Goal: Task Accomplishment & Management: Complete application form

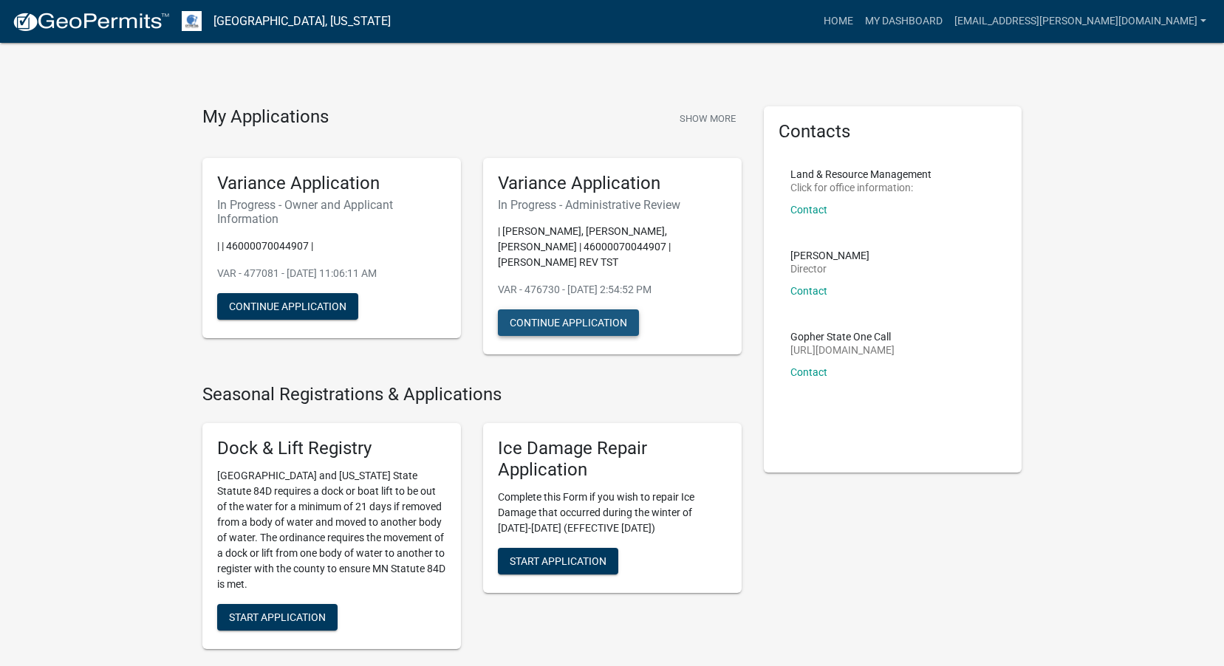
click at [584, 324] on button "Continue Application" at bounding box center [568, 323] width 141 height 27
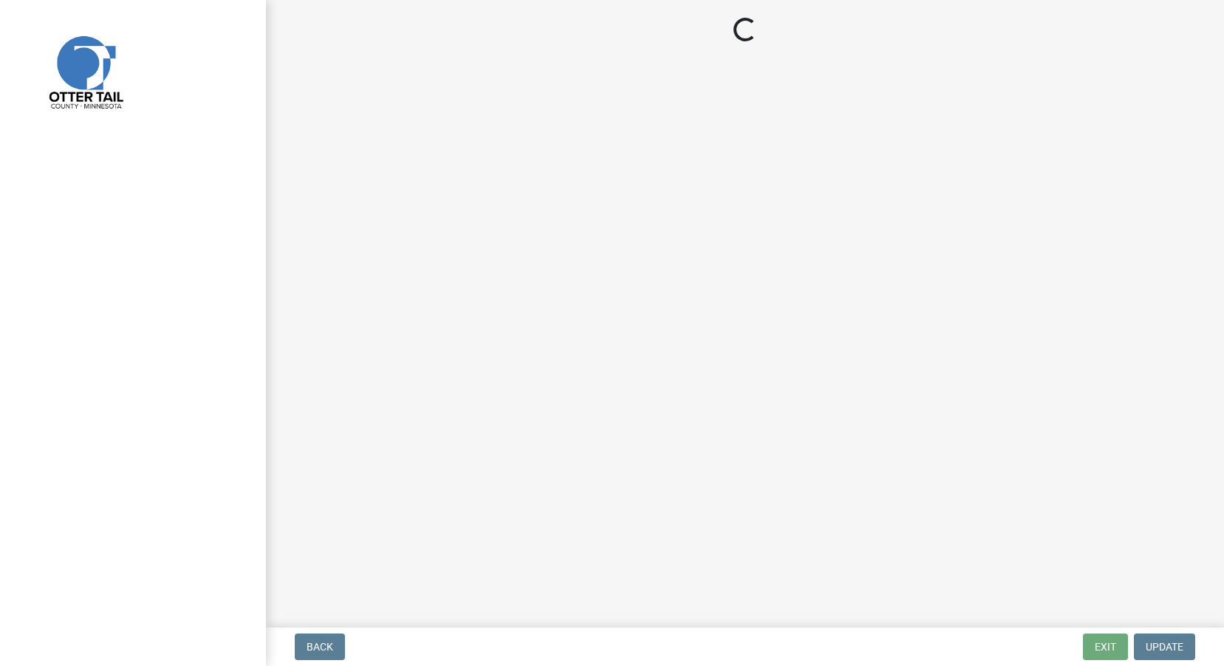
click at [584, 324] on main "Loading..." at bounding box center [745, 311] width 958 height 622
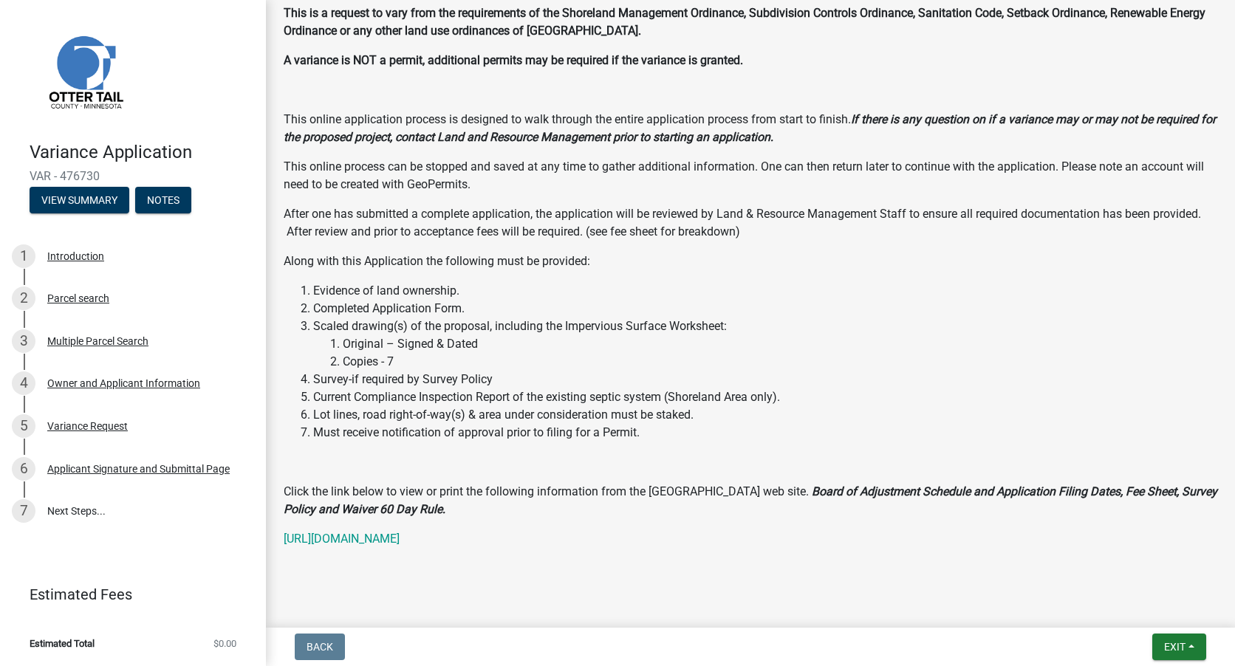
scroll to position [219, 0]
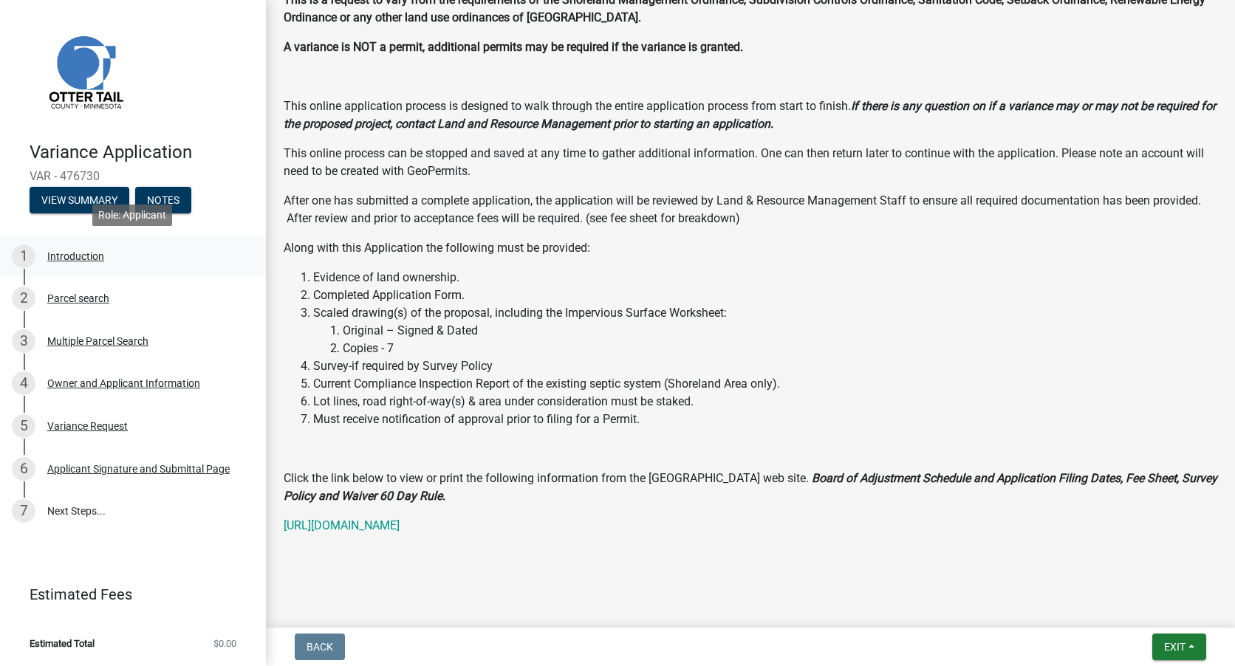
click at [80, 256] on div "Introduction" at bounding box center [75, 256] width 57 height 10
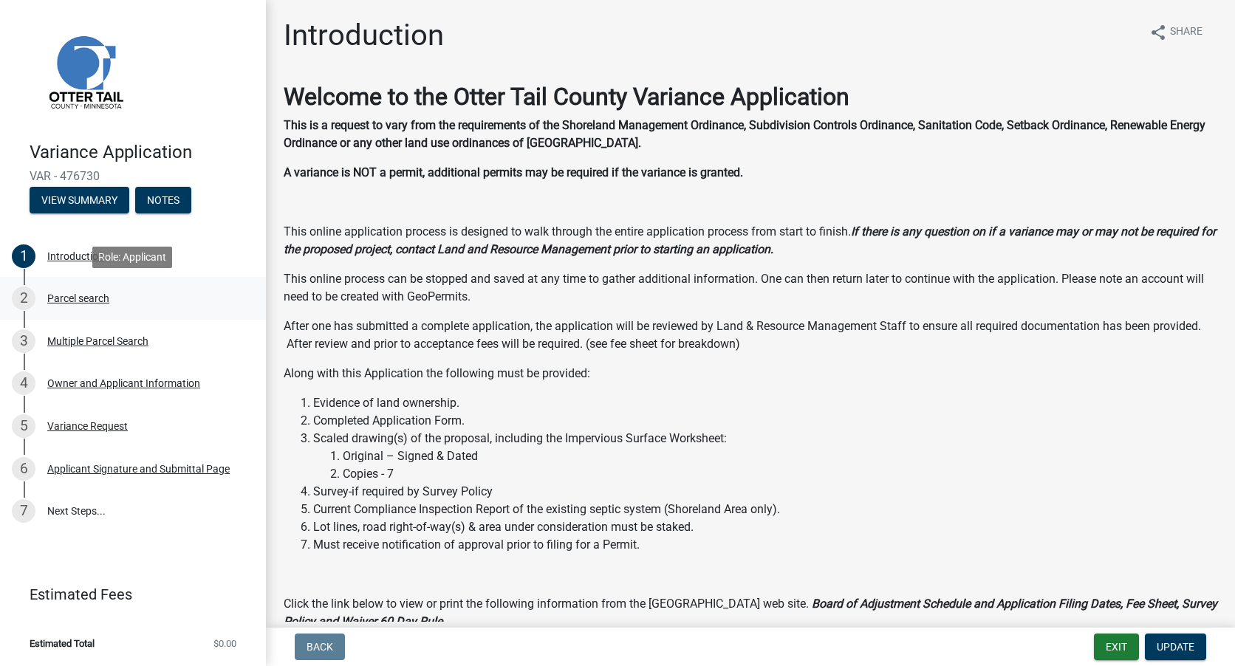
click at [89, 295] on div "Parcel search" at bounding box center [78, 298] width 62 height 10
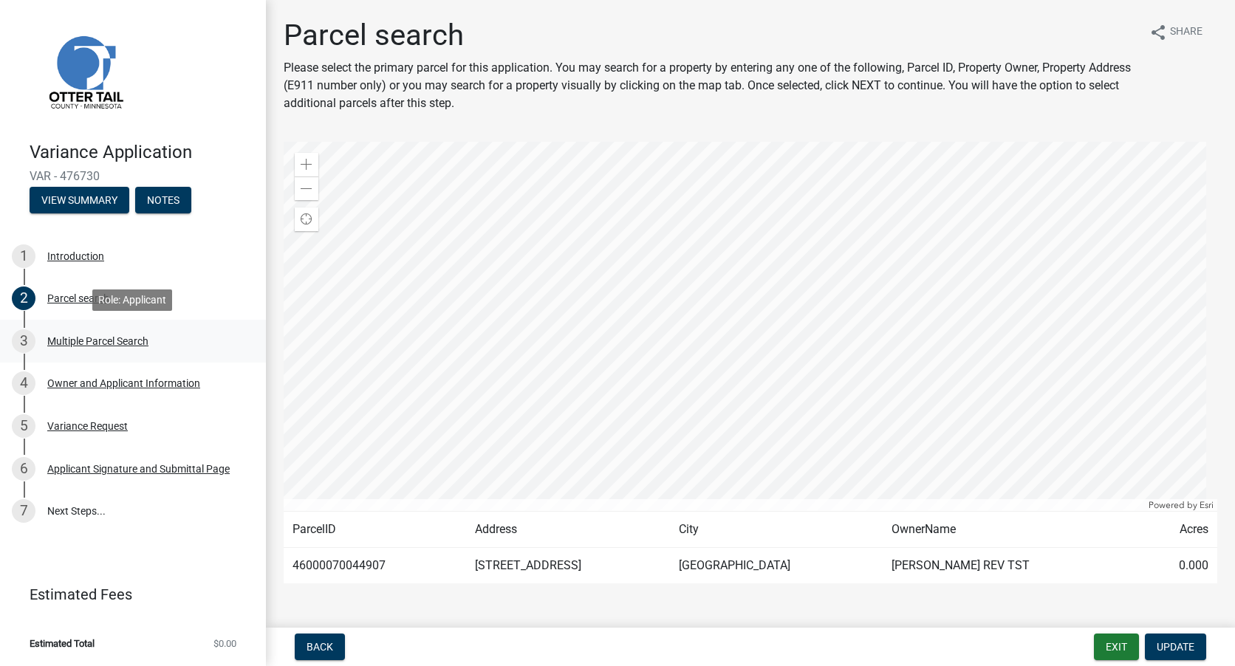
click at [98, 342] on div "Multiple Parcel Search" at bounding box center [97, 341] width 101 height 10
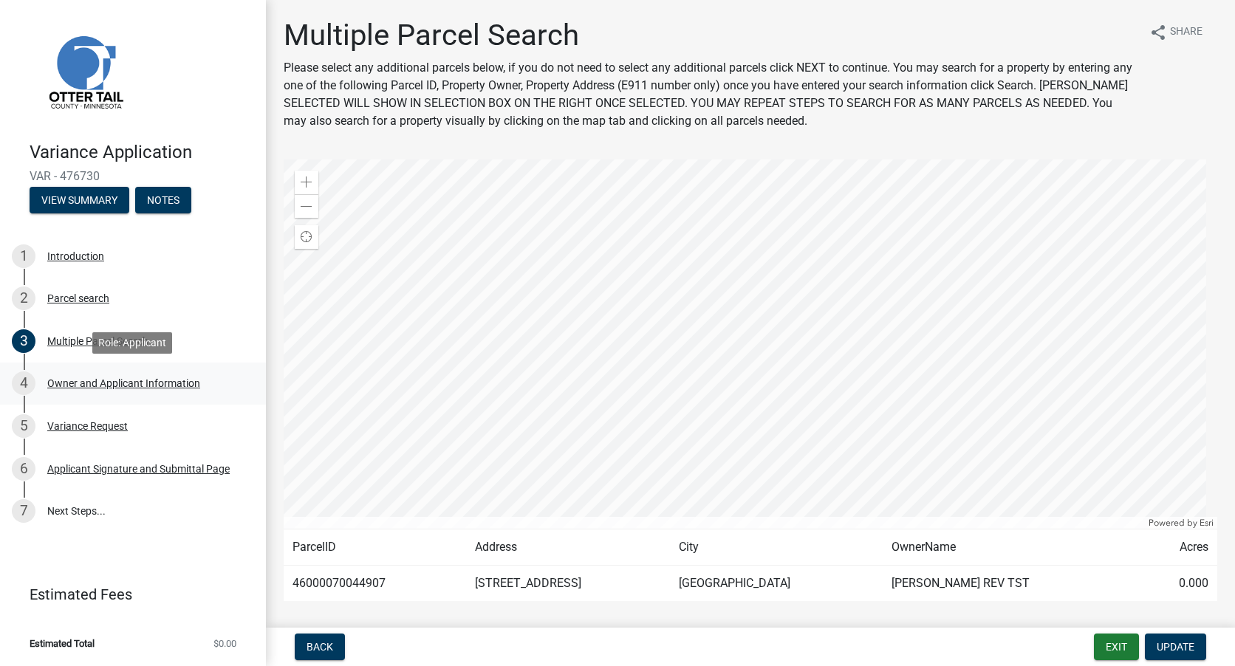
click at [100, 383] on div "Owner and Applicant Information" at bounding box center [123, 383] width 153 height 10
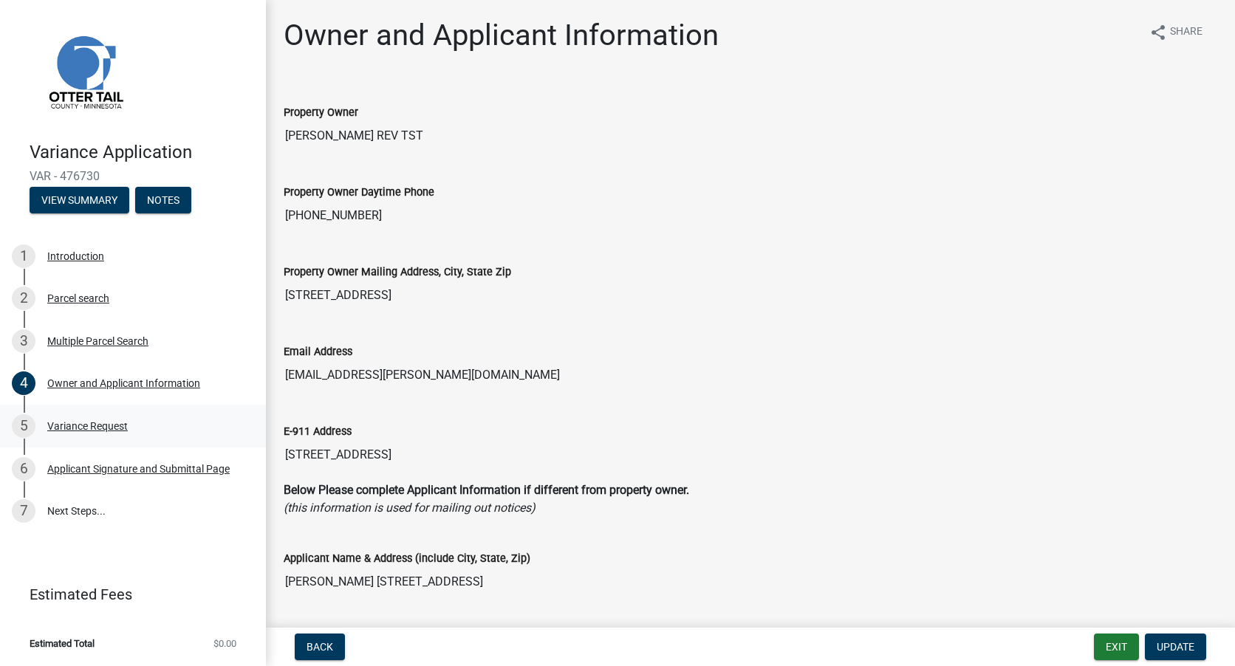
click at [101, 429] on div "Variance Request" at bounding box center [87, 426] width 81 height 10
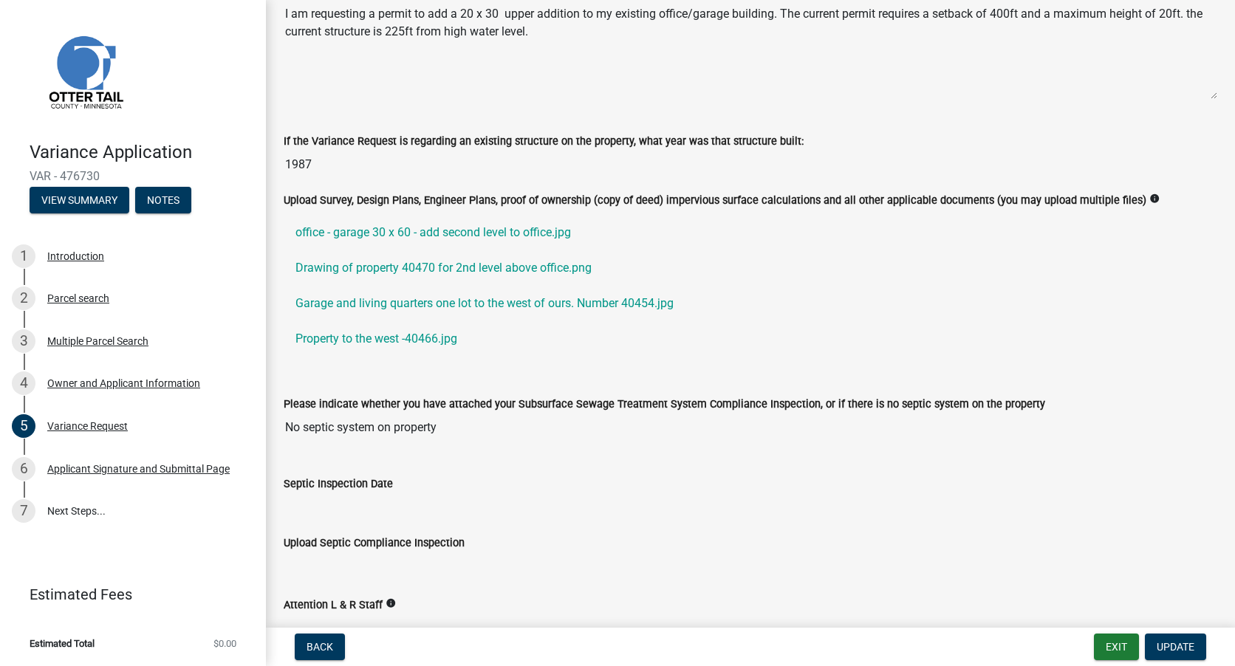
scroll to position [369, 0]
click at [1184, 646] on span "Update" at bounding box center [1176, 647] width 38 height 12
click at [1172, 652] on span "Update" at bounding box center [1176, 647] width 38 height 12
click at [157, 468] on div "Applicant Signature and Submittal Page" at bounding box center [138, 469] width 182 height 10
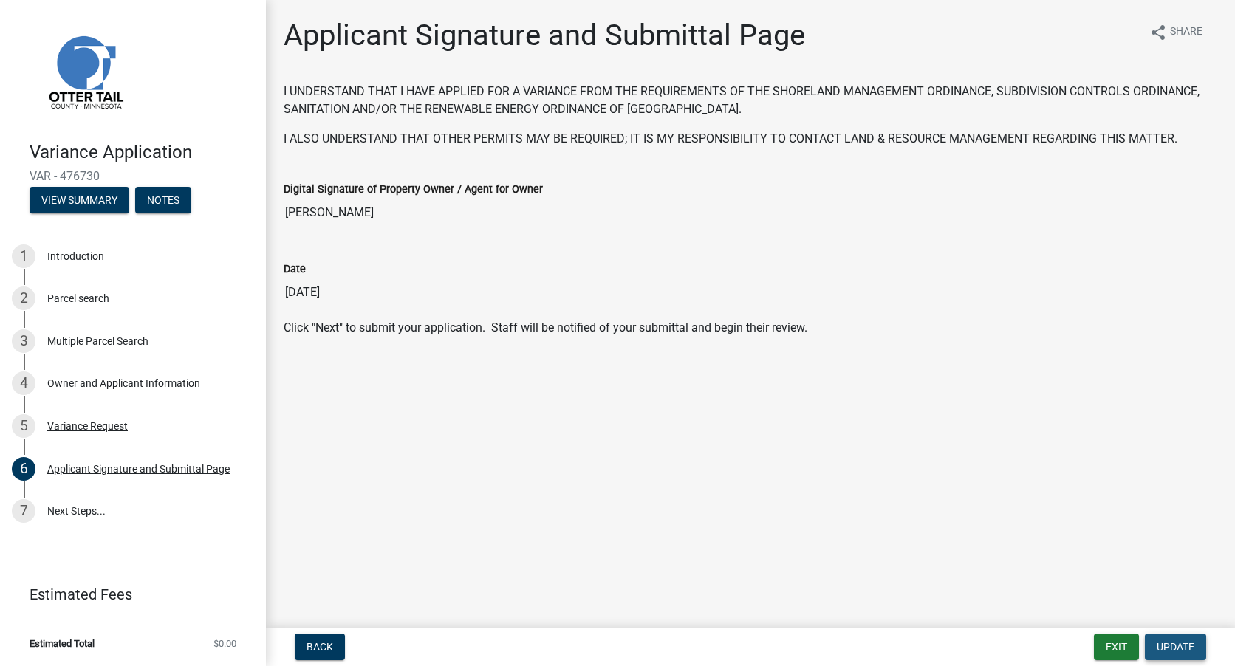
click at [1181, 642] on span "Update" at bounding box center [1176, 647] width 38 height 12
click at [1181, 648] on span "Update" at bounding box center [1176, 647] width 38 height 12
click at [64, 508] on link "7 Next Steps..." at bounding box center [133, 511] width 266 height 43
click at [71, 511] on link "7 Next Steps..." at bounding box center [133, 511] width 266 height 43
drag, startPoint x: 977, startPoint y: 547, endPoint x: 876, endPoint y: 435, distance: 151.7
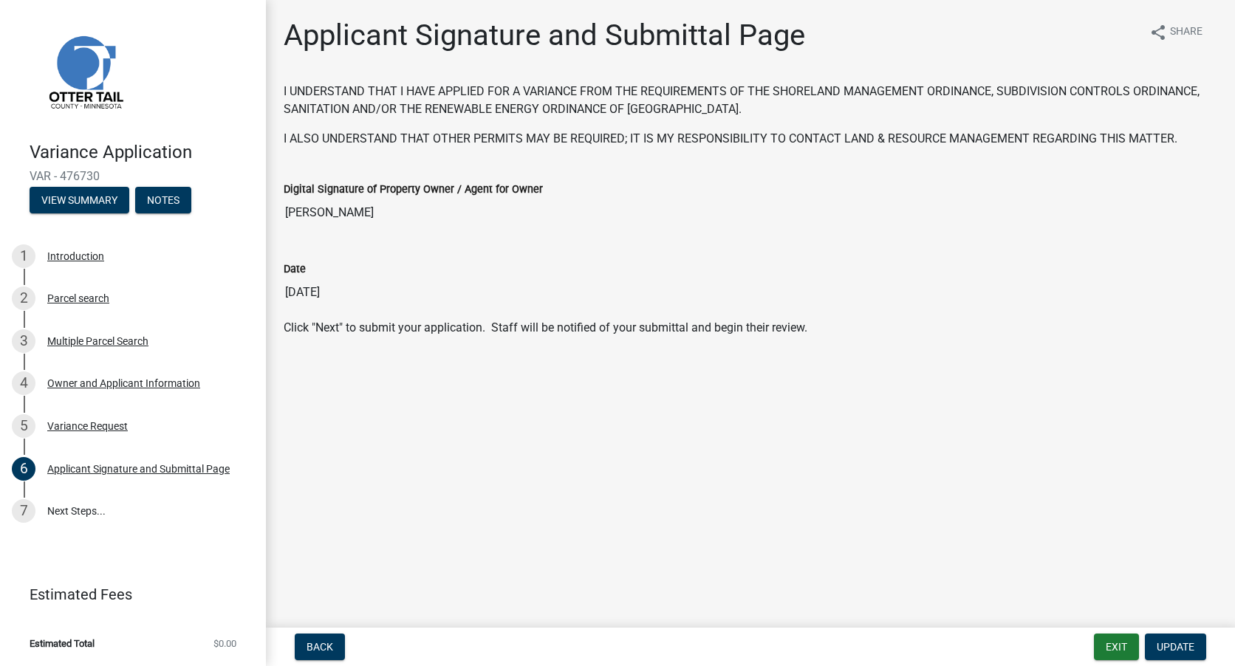
click at [876, 435] on main "Applicant Signature and Submittal Page share Share I UNDERSTAND THAT I HAVE APP…" at bounding box center [750, 311] width 969 height 622
click at [1177, 642] on span "Update" at bounding box center [1176, 647] width 38 height 12
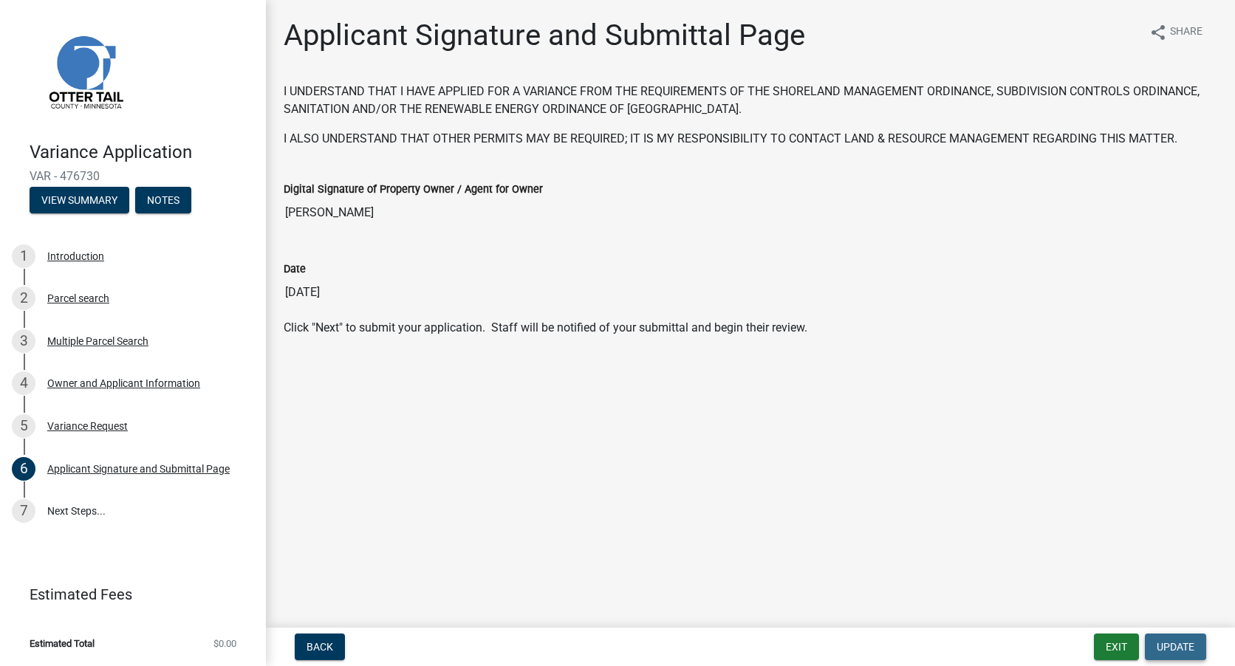
click at [1177, 642] on span "Update" at bounding box center [1176, 647] width 38 height 12
click at [1111, 649] on button "Exit" at bounding box center [1116, 647] width 45 height 27
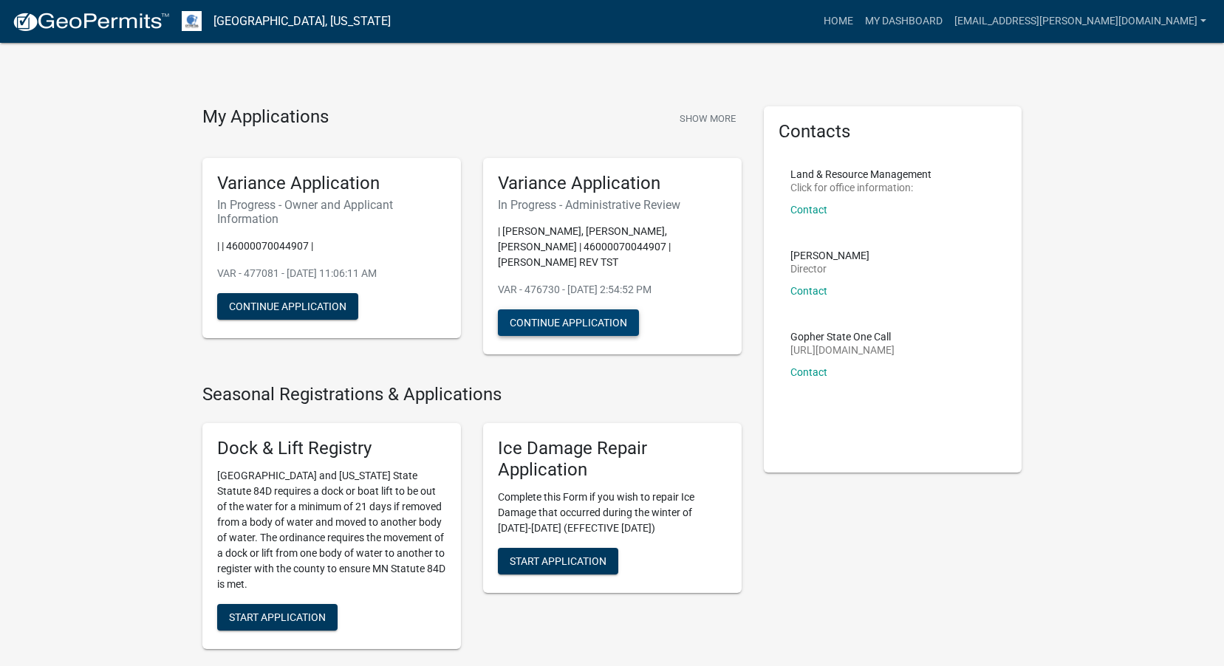
click at [581, 322] on button "Continue Application" at bounding box center [568, 323] width 141 height 27
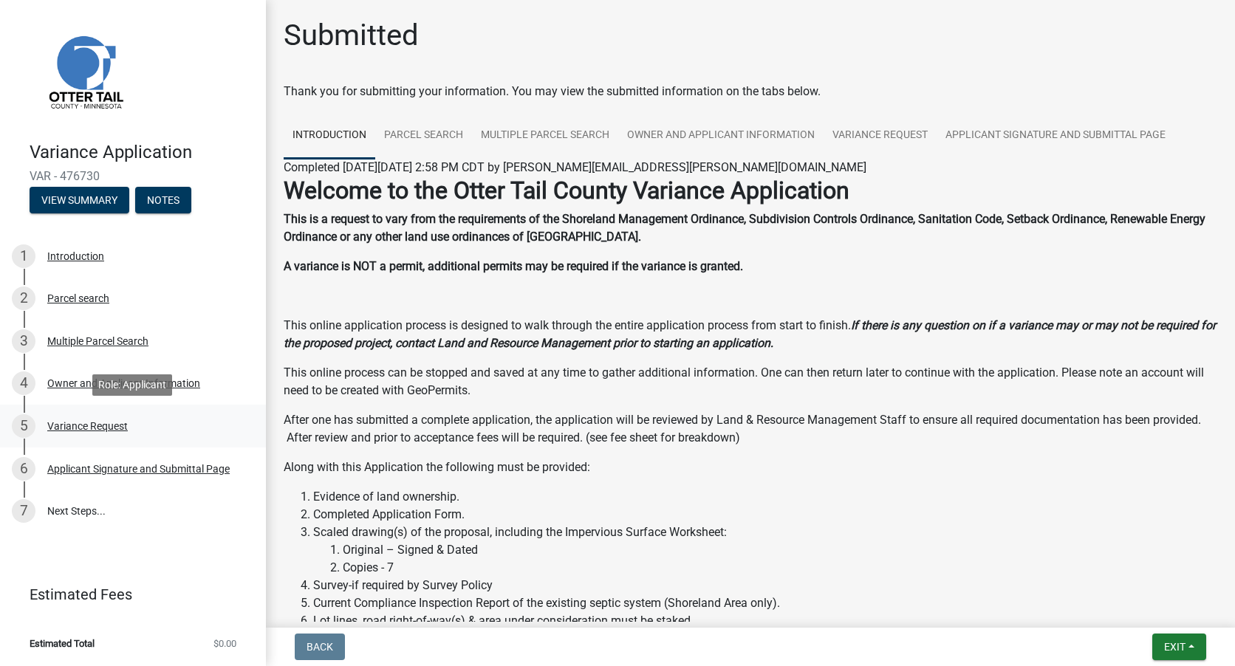
click at [100, 423] on div "Variance Request" at bounding box center [87, 426] width 81 height 10
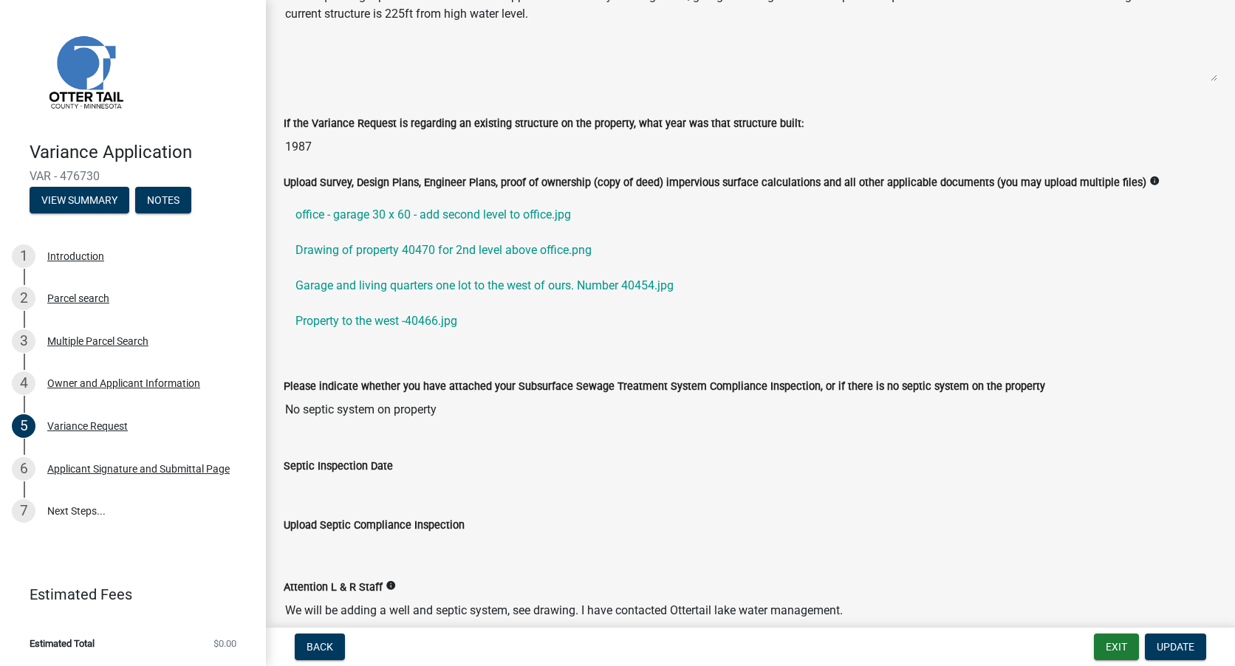
scroll to position [459, 0]
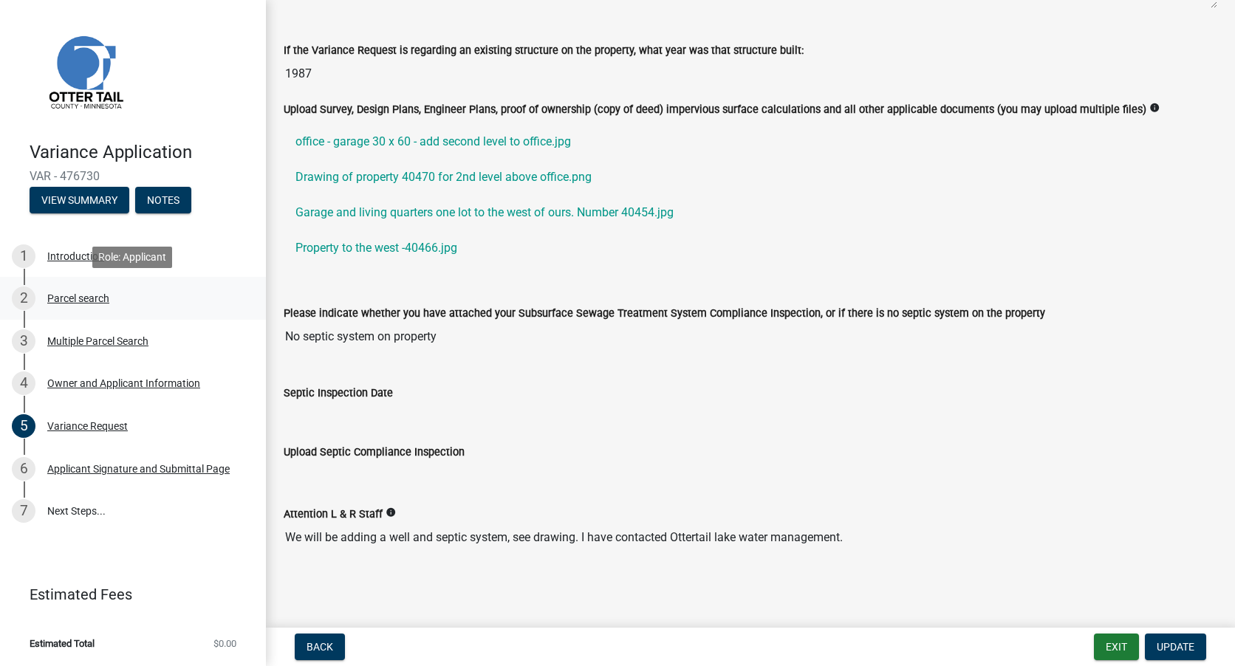
click at [83, 298] on div "Parcel search" at bounding box center [78, 298] width 62 height 10
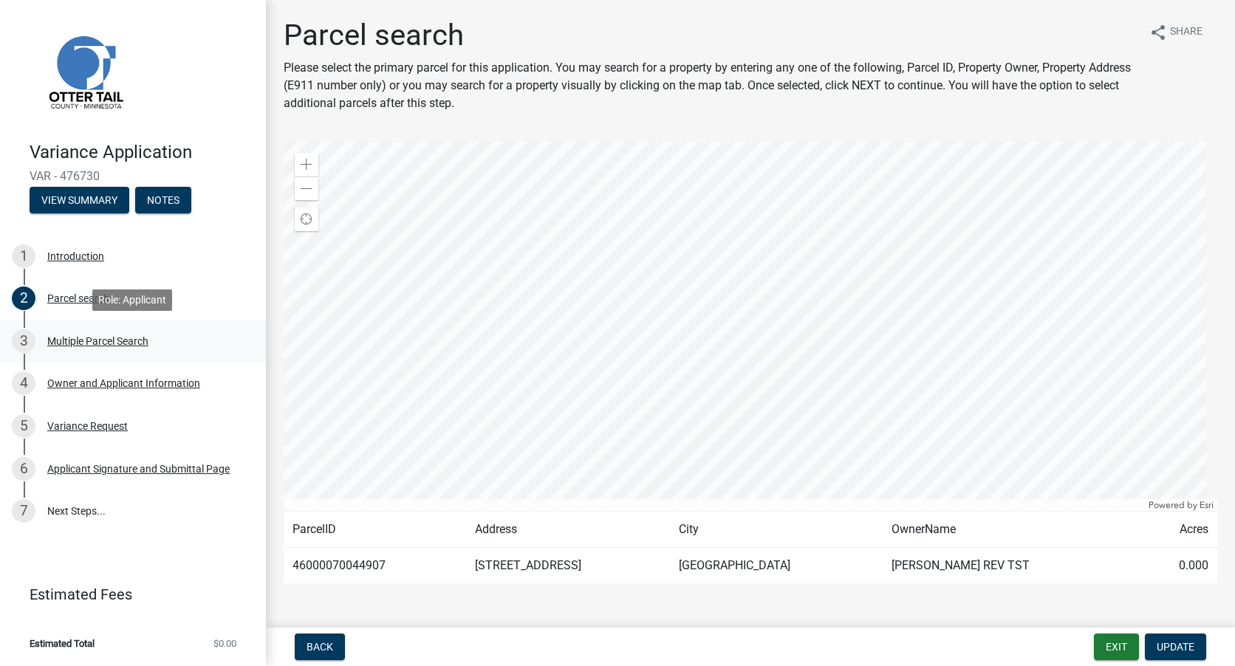
click at [84, 337] on div "Multiple Parcel Search" at bounding box center [97, 341] width 101 height 10
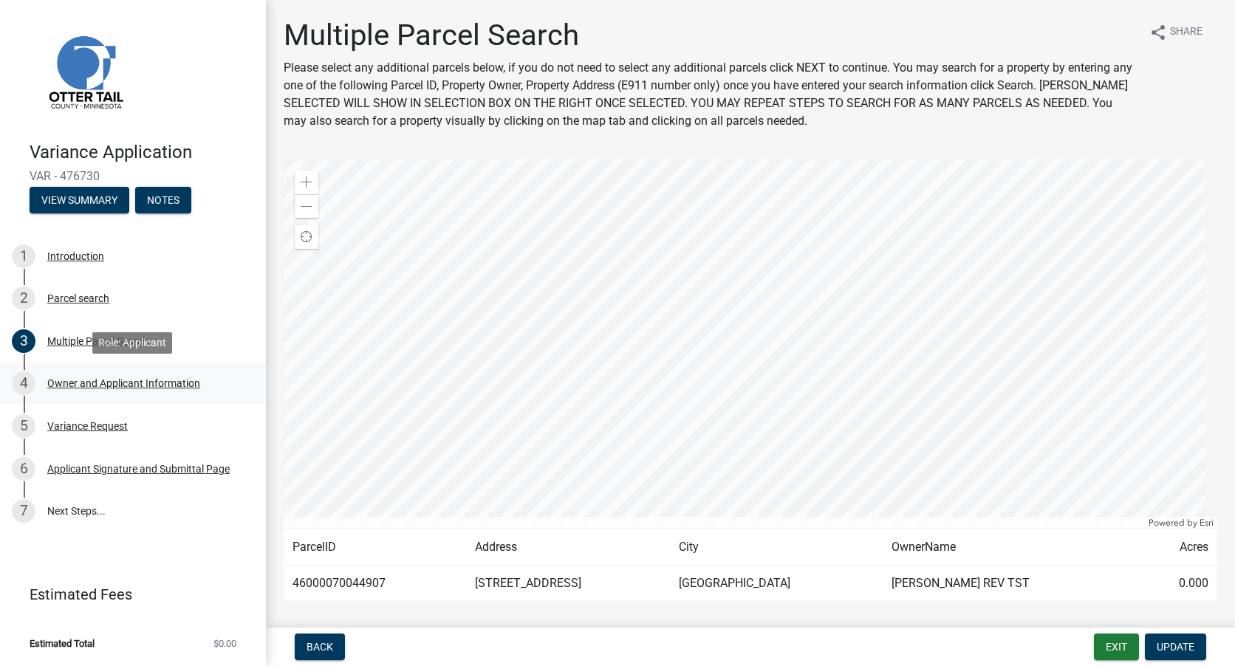
click at [110, 383] on div "Owner and Applicant Information" at bounding box center [123, 383] width 153 height 10
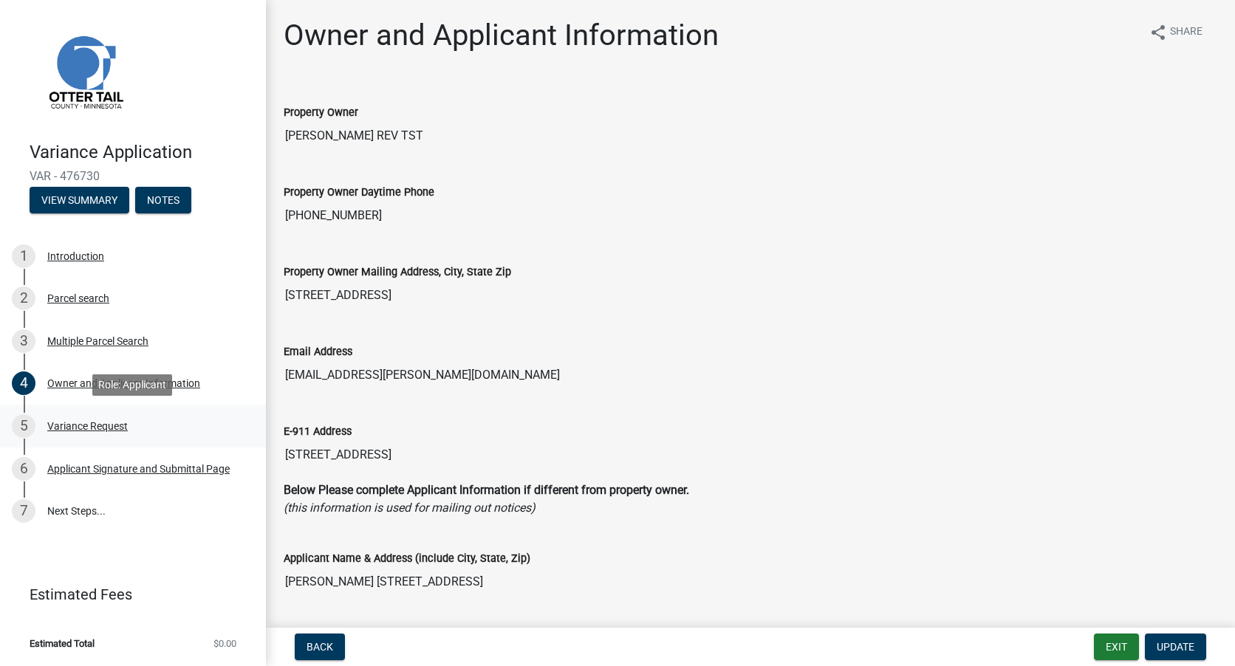
click at [109, 429] on div "Variance Request" at bounding box center [87, 426] width 81 height 10
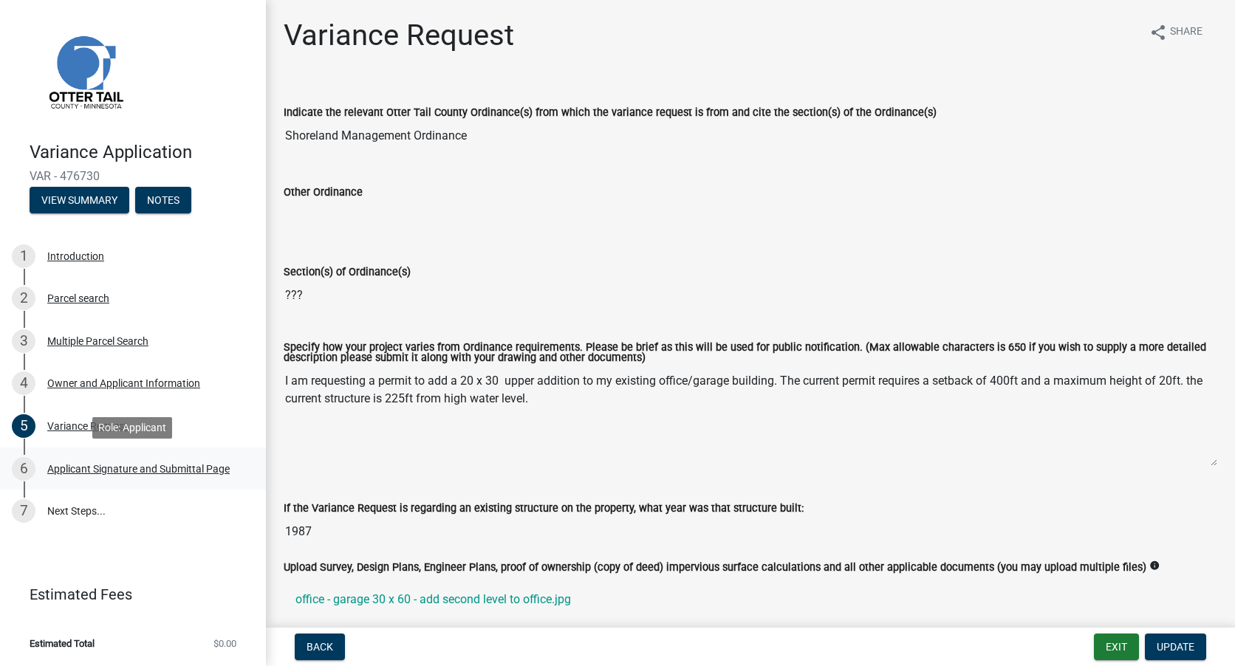
click at [128, 464] on div "Applicant Signature and Submittal Page" at bounding box center [138, 469] width 182 height 10
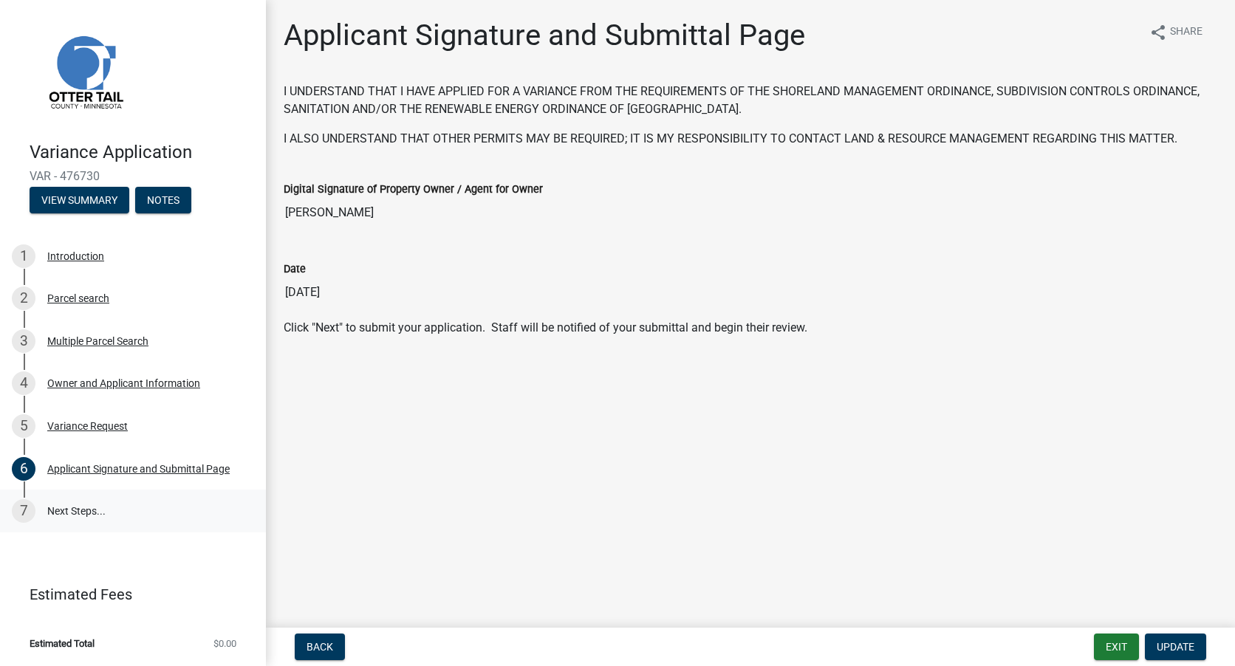
click at [88, 516] on link "7 Next Steps..." at bounding box center [133, 511] width 266 height 43
click at [88, 515] on link "7 Next Steps..." at bounding box center [133, 511] width 266 height 43
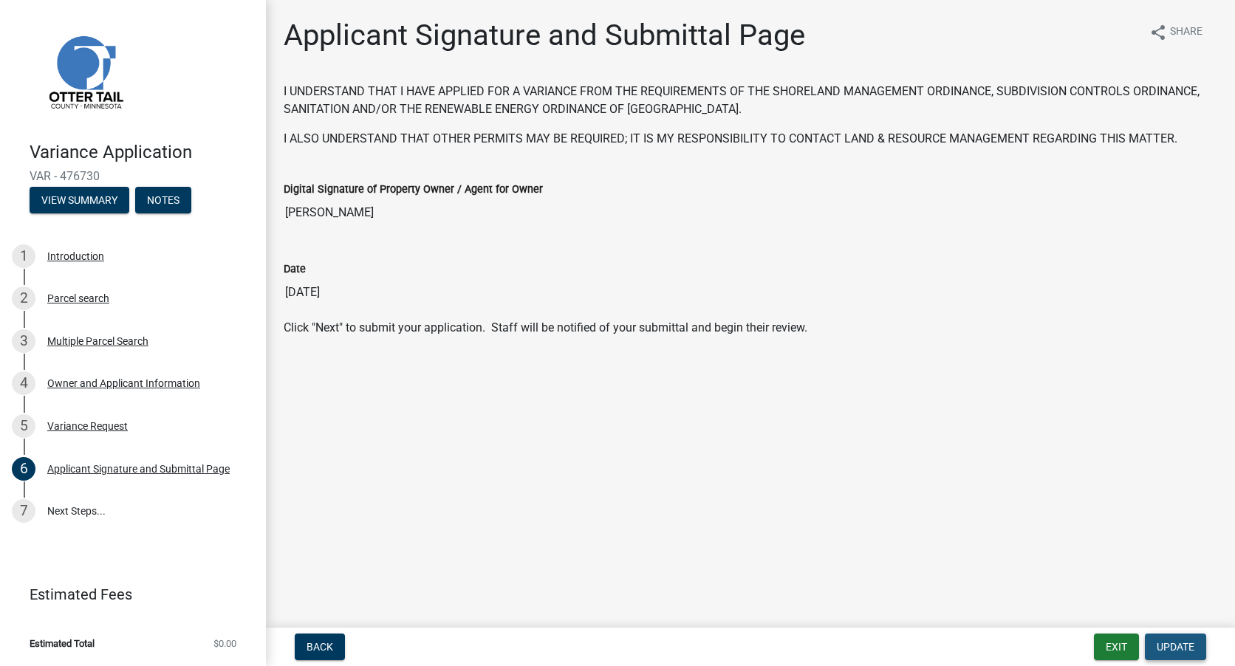
click at [1182, 653] on button "Update" at bounding box center [1175, 647] width 61 height 27
click at [1181, 652] on span "Update" at bounding box center [1176, 647] width 38 height 12
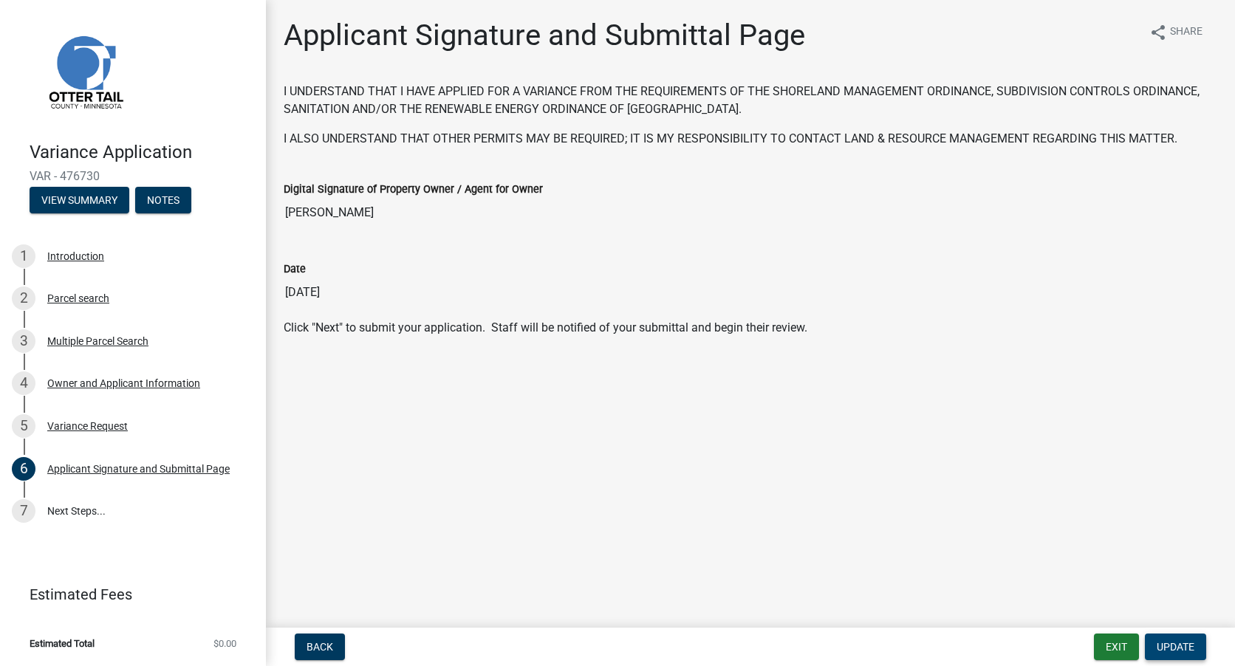
click at [1181, 652] on span "Update" at bounding box center [1176, 647] width 38 height 12
click at [1119, 646] on button "Exit" at bounding box center [1116, 647] width 45 height 27
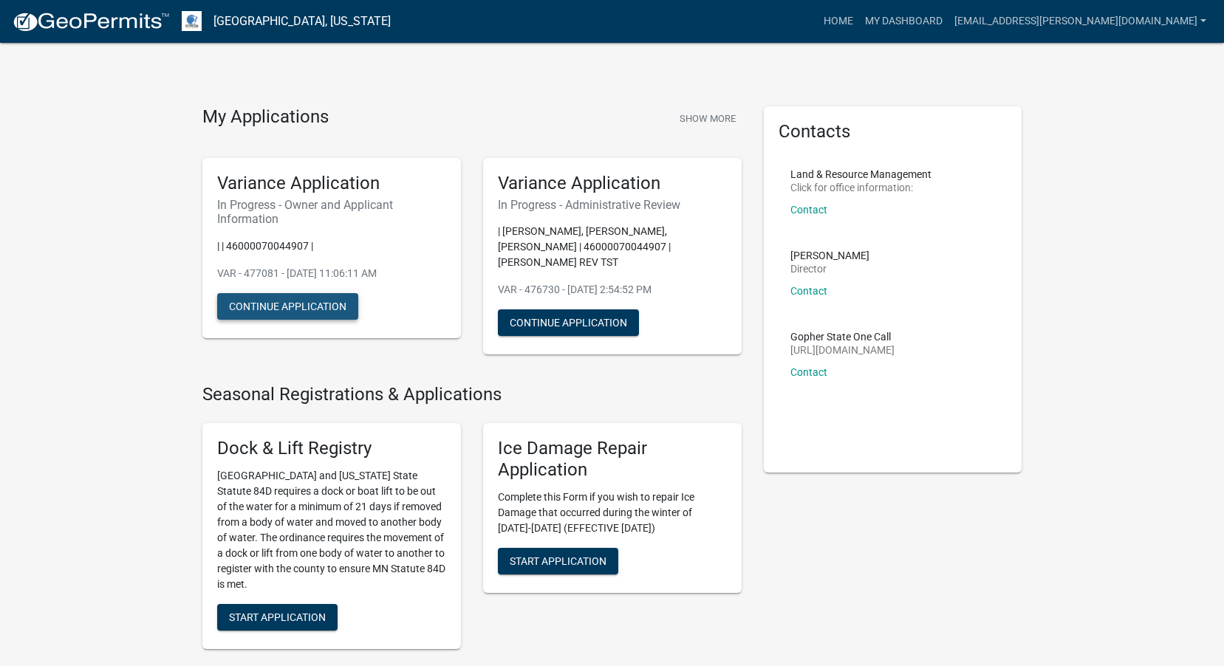
click at [311, 301] on button "Continue Application" at bounding box center [287, 306] width 141 height 27
click at [612, 324] on button "Continue Application" at bounding box center [568, 323] width 141 height 27
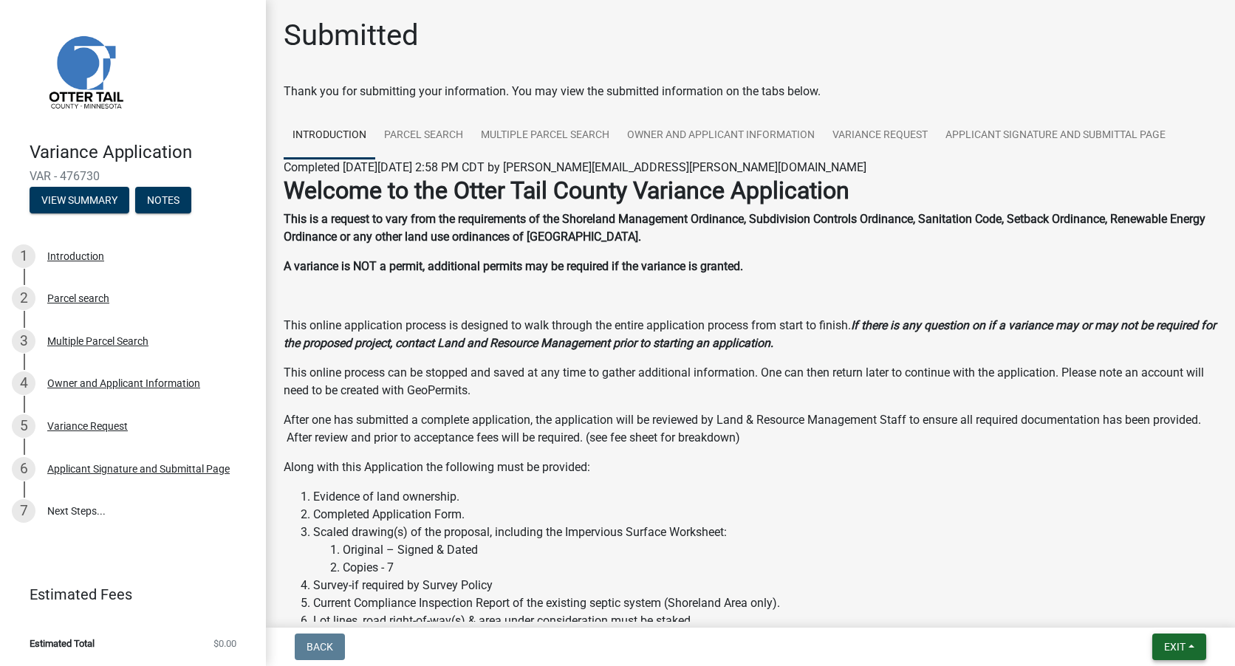
click at [1178, 648] on span "Exit" at bounding box center [1174, 647] width 21 height 12
click at [1151, 607] on button "Save & Exit" at bounding box center [1147, 608] width 118 height 35
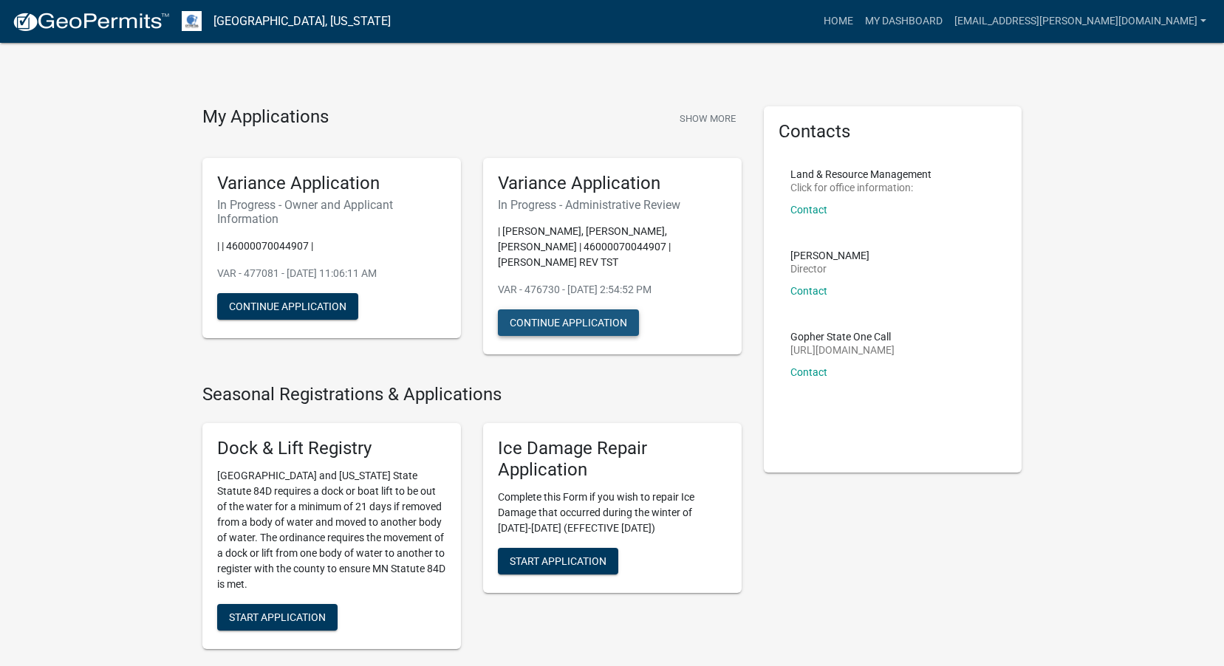
click at [570, 323] on button "Continue Application" at bounding box center [568, 323] width 141 height 27
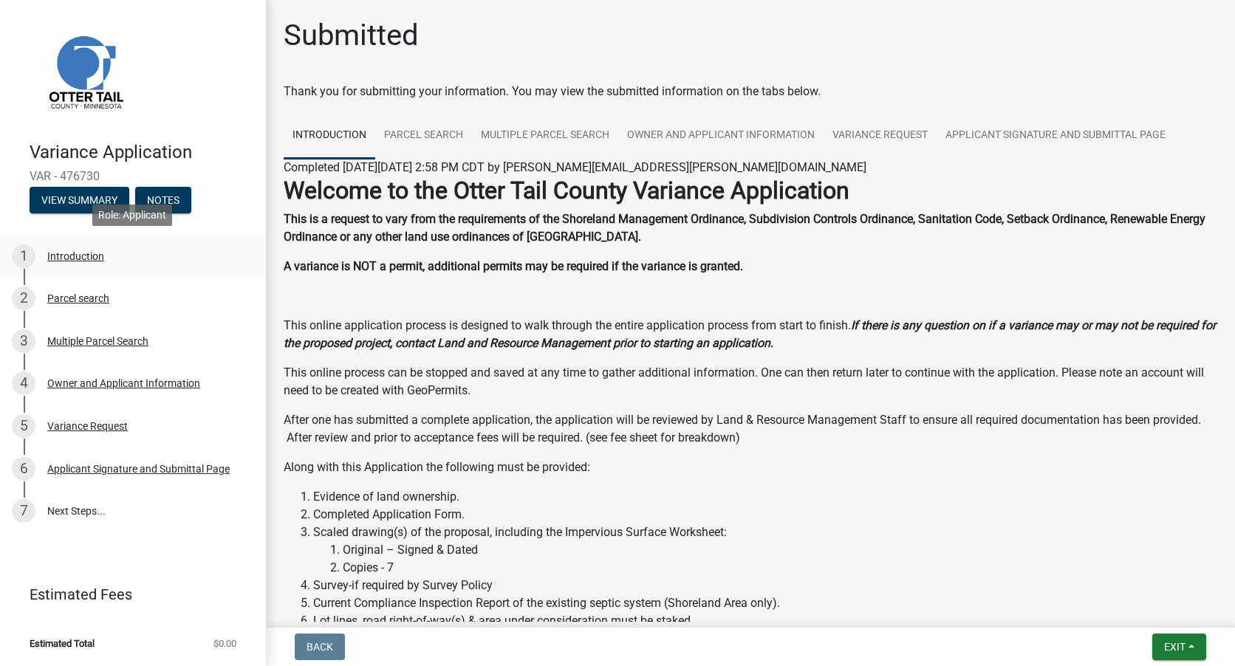
click at [87, 254] on div "Introduction" at bounding box center [75, 256] width 57 height 10
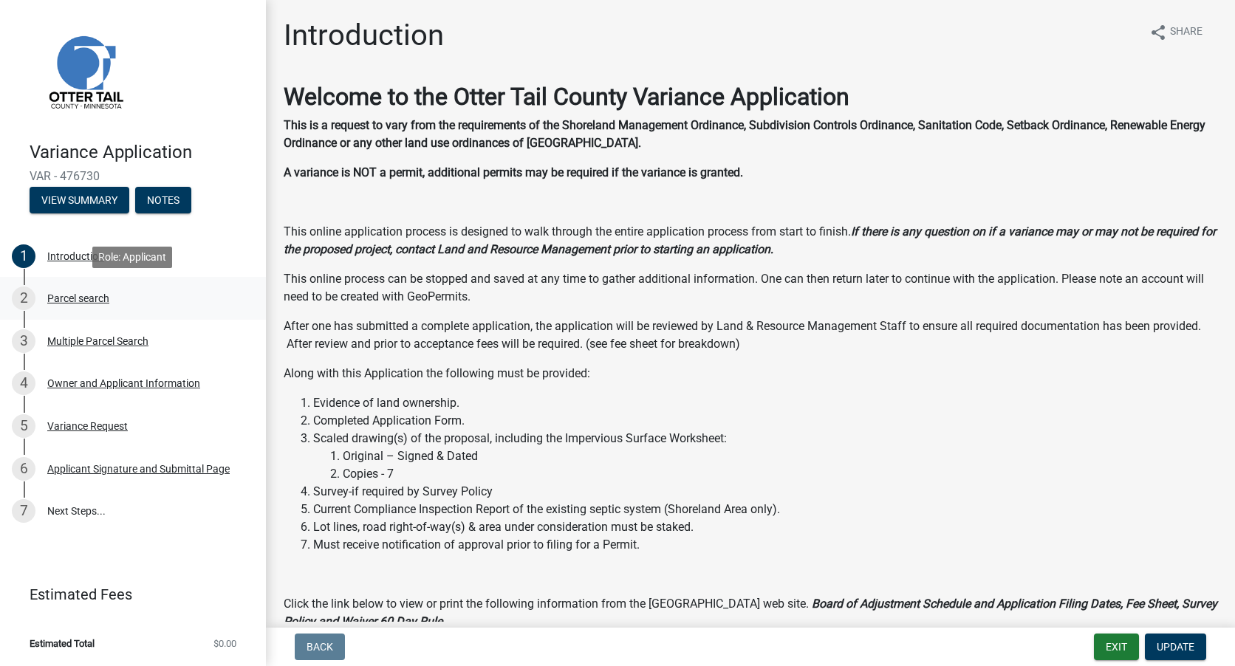
click at [87, 295] on div "Parcel search" at bounding box center [78, 298] width 62 height 10
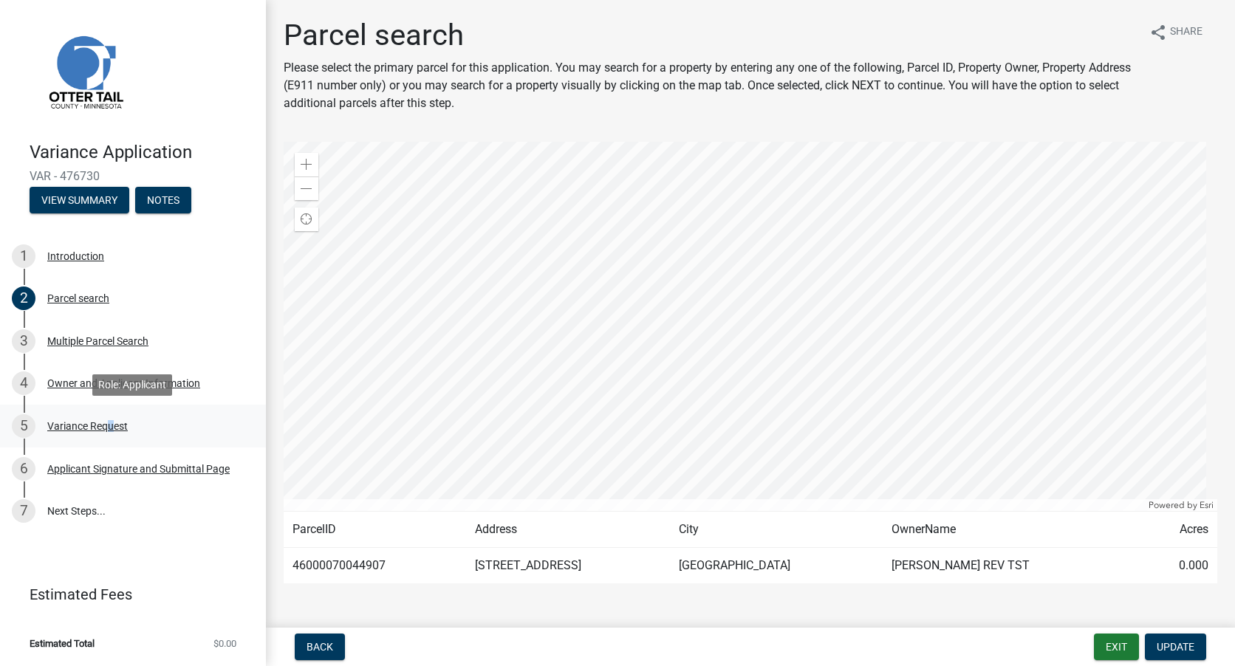
click at [105, 422] on div "Variance Request" at bounding box center [87, 426] width 81 height 10
